Goal: Task Accomplishment & Management: Manage account settings

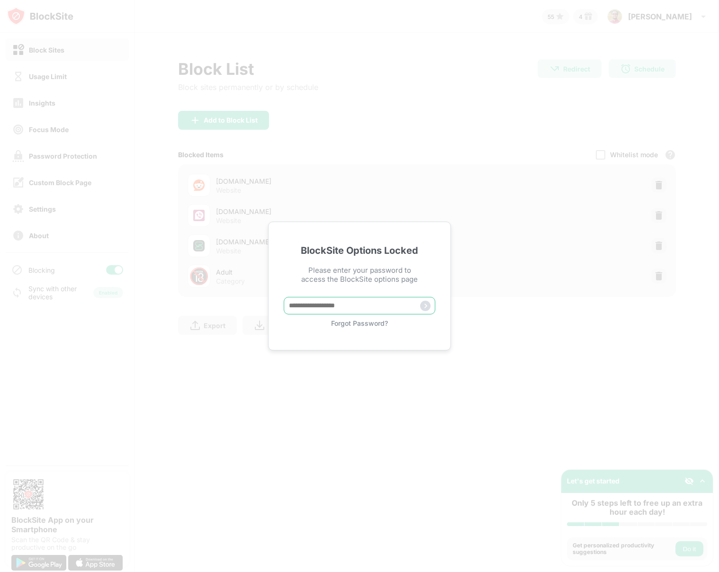
click at [363, 309] on input "text" at bounding box center [360, 306] width 152 height 18
click at [350, 308] on input "text" at bounding box center [360, 306] width 152 height 18
click at [349, 306] on input "text" at bounding box center [360, 306] width 152 height 18
click at [345, 326] on div "Forgot Password?" at bounding box center [360, 323] width 152 height 8
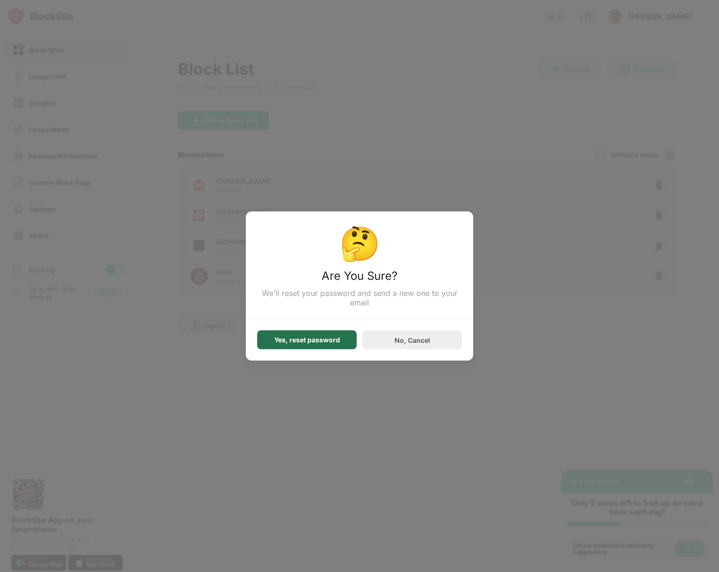
click at [330, 341] on div "Yes, reset password" at bounding box center [307, 340] width 66 height 8
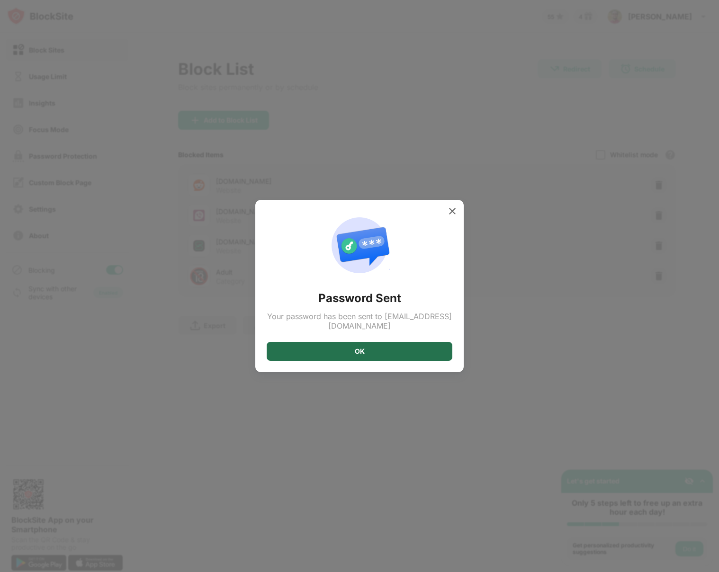
click at [364, 349] on div "OK" at bounding box center [360, 351] width 186 height 19
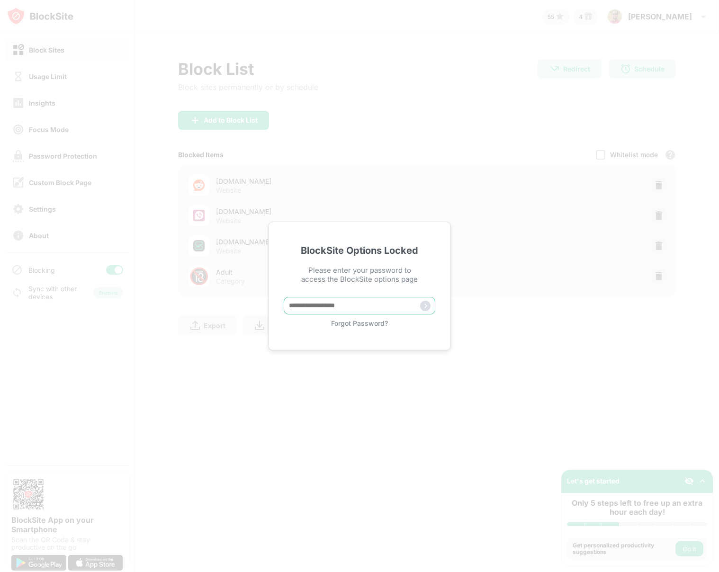
paste input "*****"
type input "*****"
click at [425, 305] on img at bounding box center [425, 306] width 10 height 10
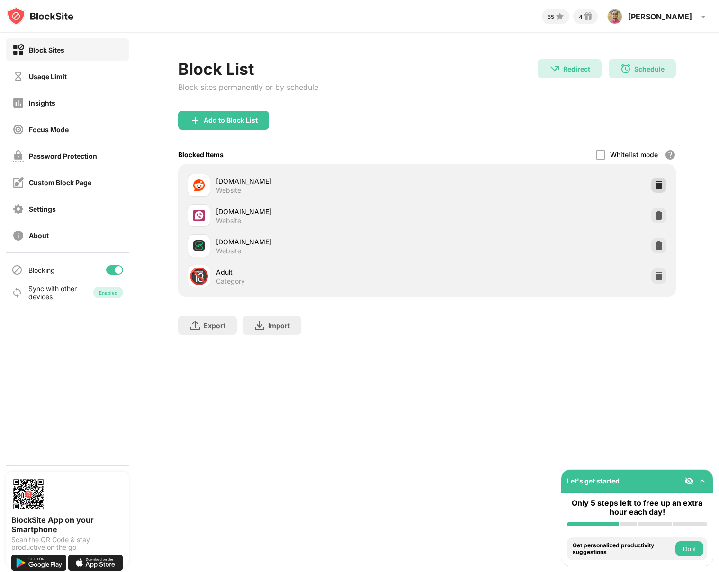
click at [656, 189] on img at bounding box center [658, 184] width 9 height 9
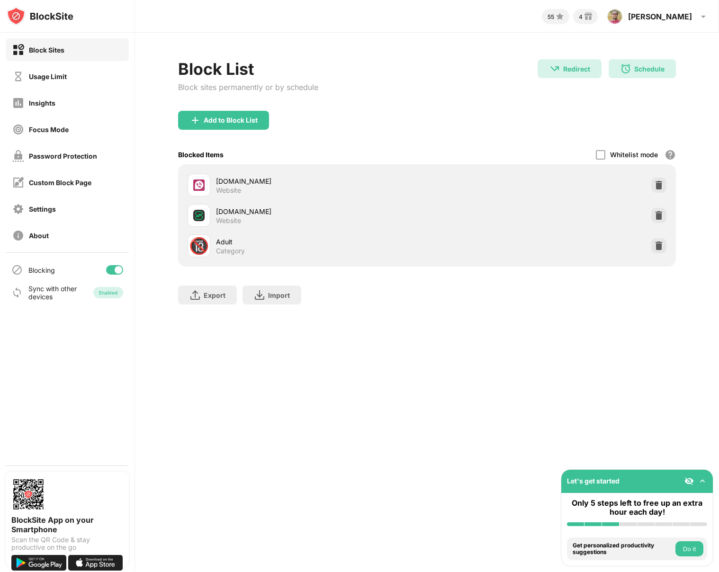
click at [117, 270] on div at bounding box center [119, 270] width 8 height 8
